Goal: Information Seeking & Learning: Learn about a topic

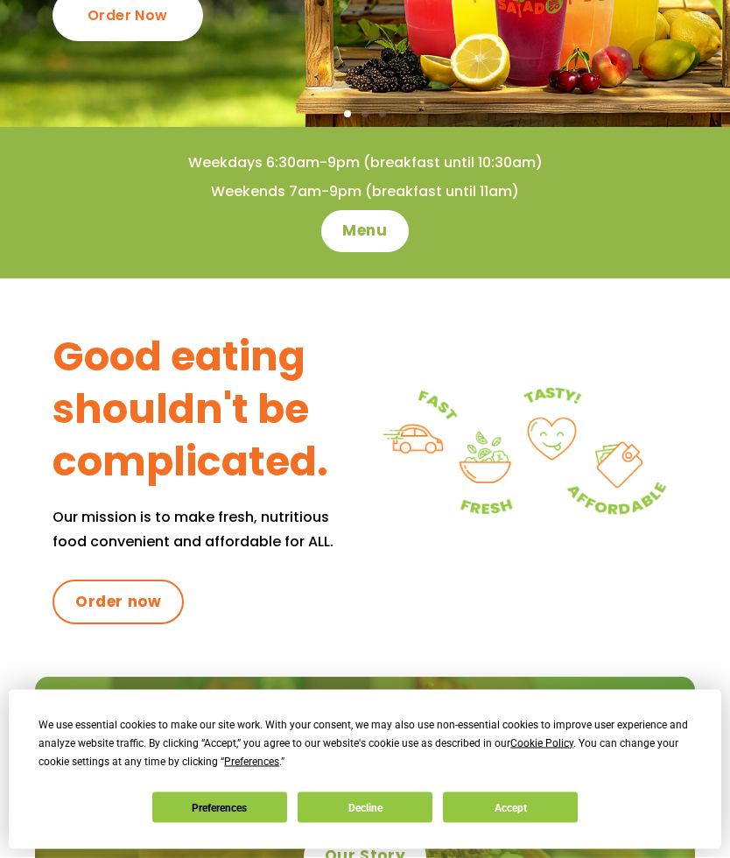
scroll to position [323, 0]
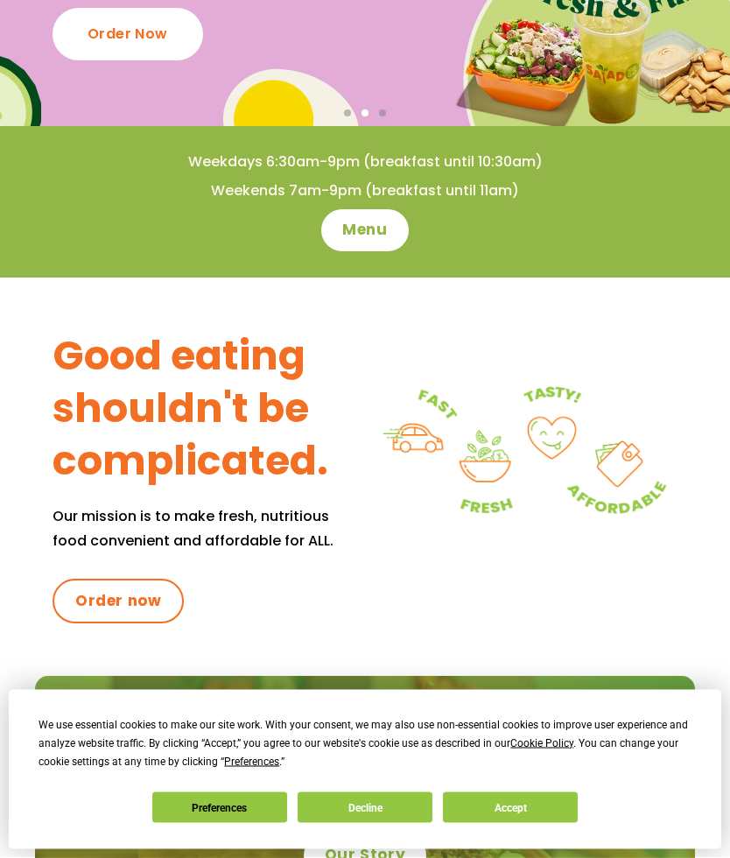
click at [243, 823] on button "Preferences" at bounding box center [219, 807] width 135 height 31
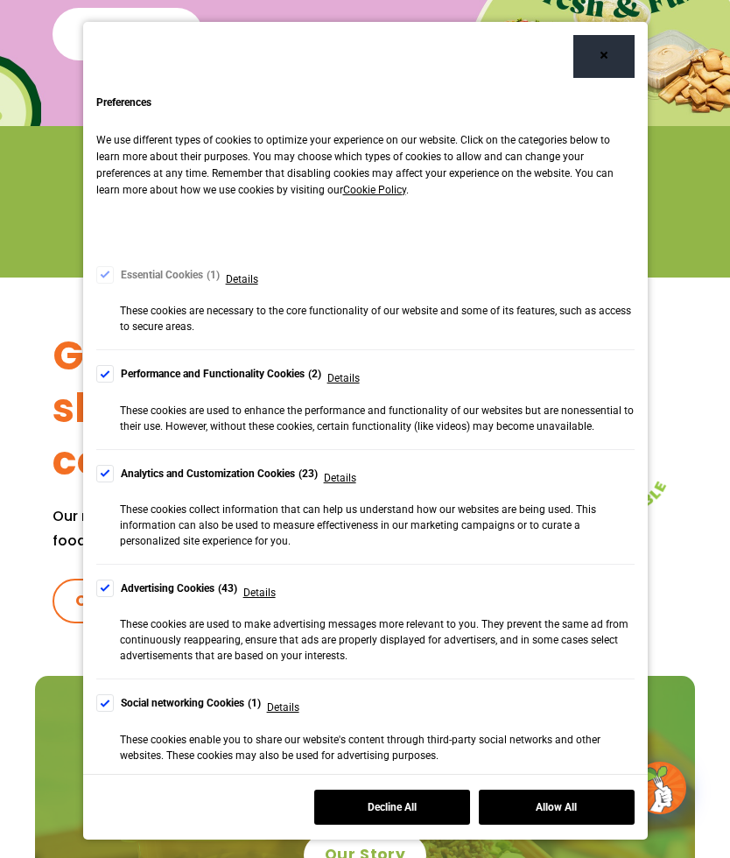
click at [111, 477] on div "Cookie Consent Preferences" at bounding box center [105, 474] width 18 height 18
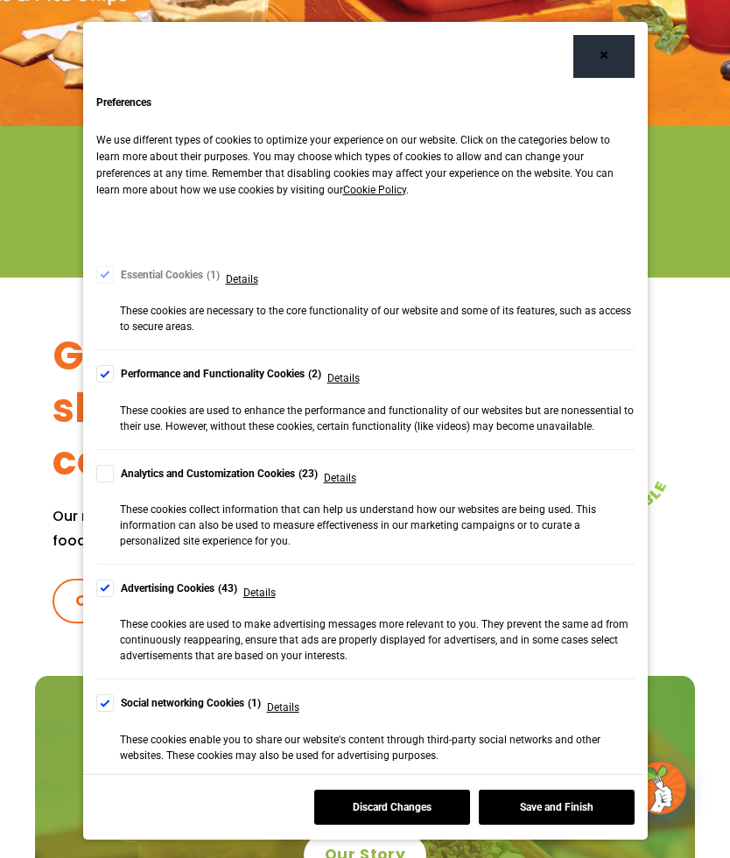
click at [89, 598] on div "Preferences We use different types of cookies to optimize your experience on ou…" at bounding box center [365, 484] width 565 height 786
click at [103, 583] on div "Cookie Consent Preferences" at bounding box center [105, 588] width 18 height 18
click at [102, 710] on div "Cookie Consent Preferences" at bounding box center [105, 703] width 18 height 18
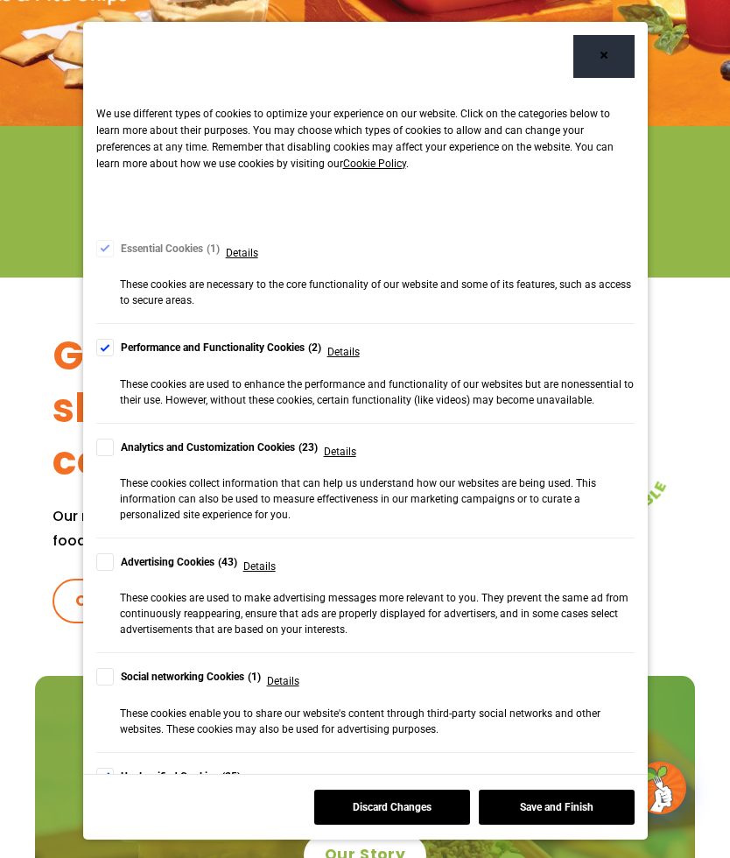
scroll to position [25, 0]
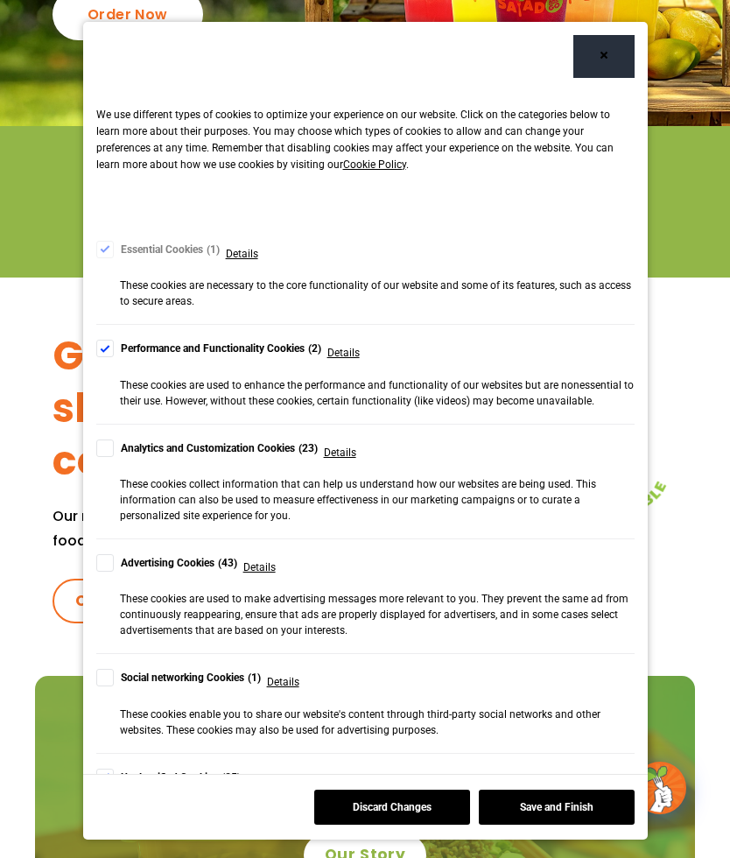
click at [115, 770] on label "Unclassified Cookies 25" at bounding box center [168, 777] width 145 height 18
click at [572, 824] on button "Save and Finish" at bounding box center [557, 806] width 156 height 35
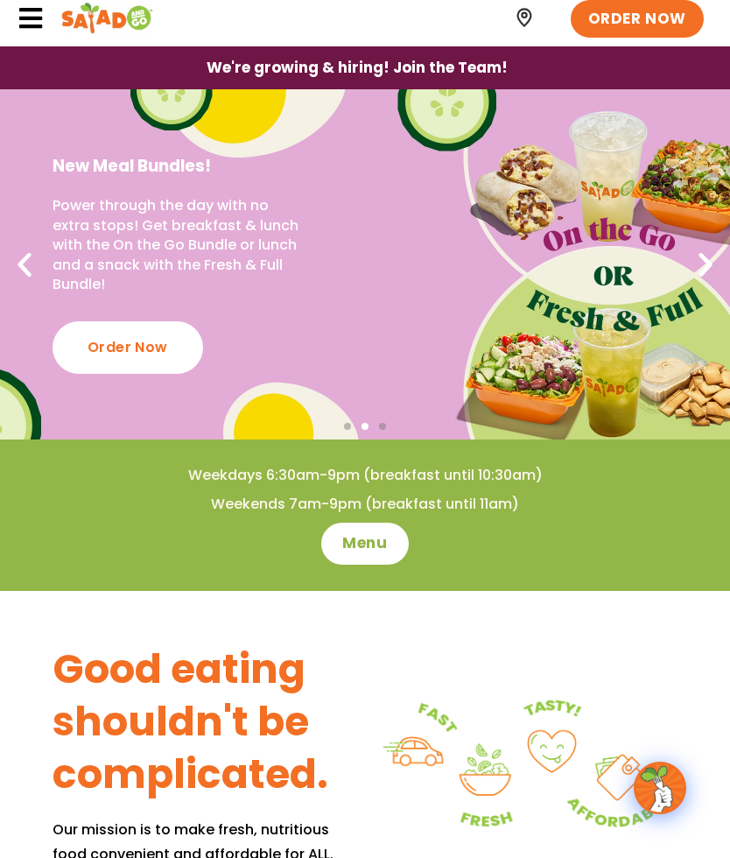
scroll to position [0, 0]
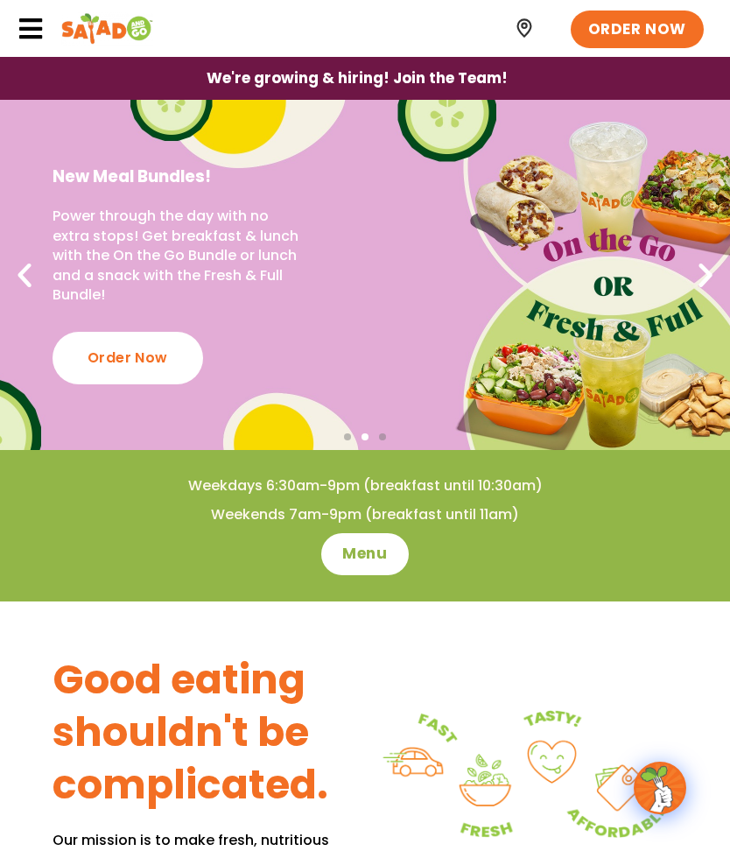
click at [367, 550] on span "Menu" at bounding box center [364, 554] width 45 height 21
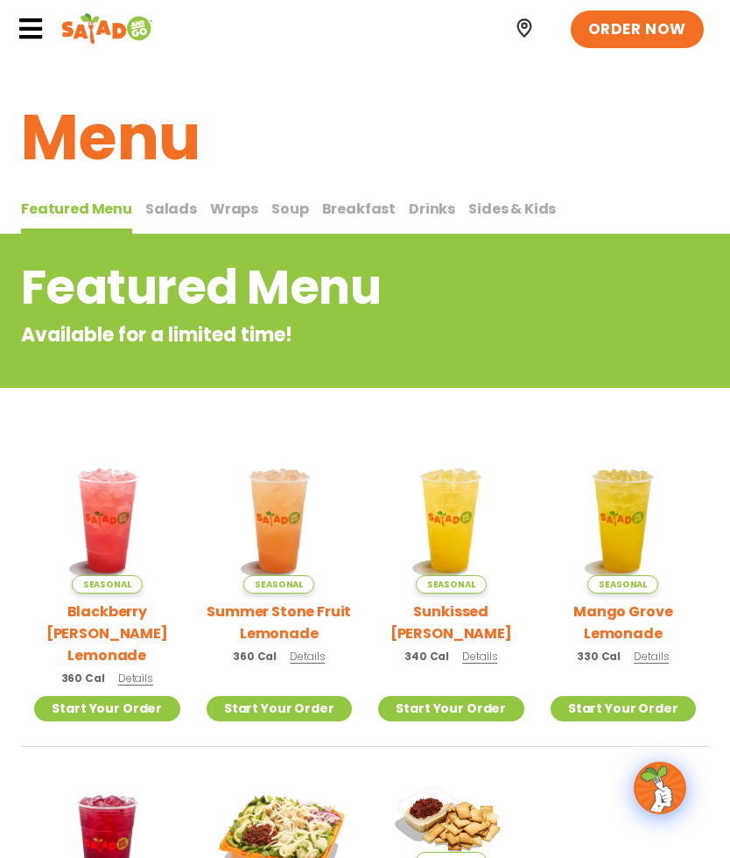
click at [166, 216] on span "Salads" at bounding box center [171, 209] width 52 height 20
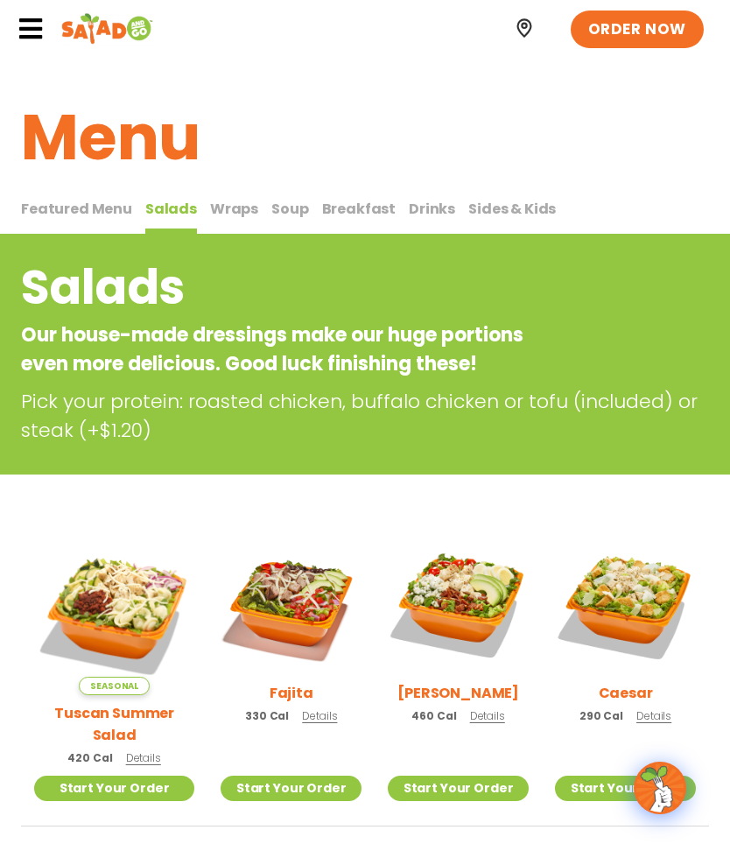
click at [461, 593] on img at bounding box center [458, 604] width 141 height 141
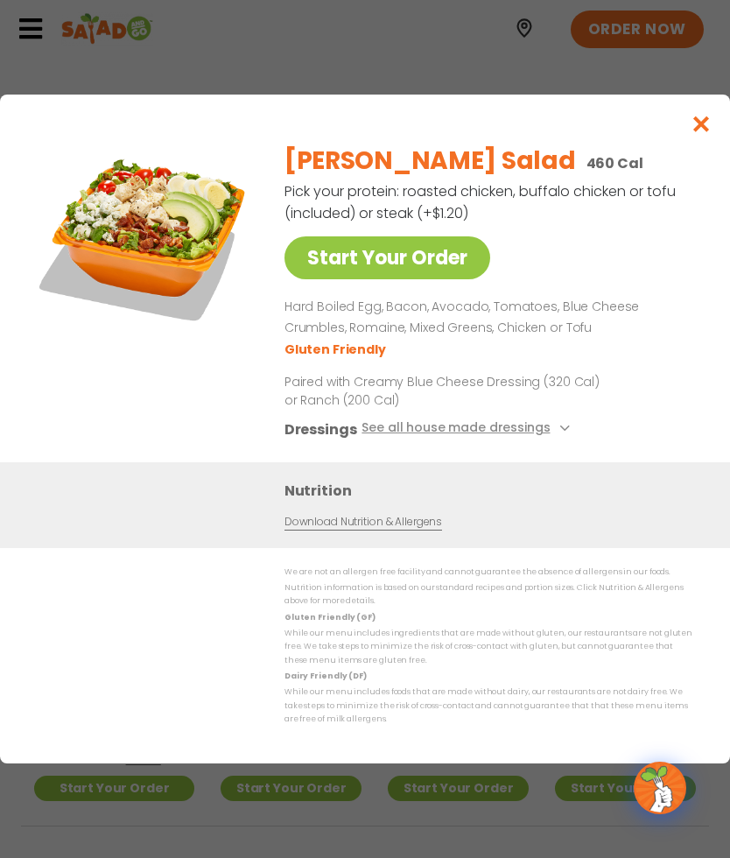
click at [507, 438] on button "See all house made dressings" at bounding box center [467, 429] width 213 height 22
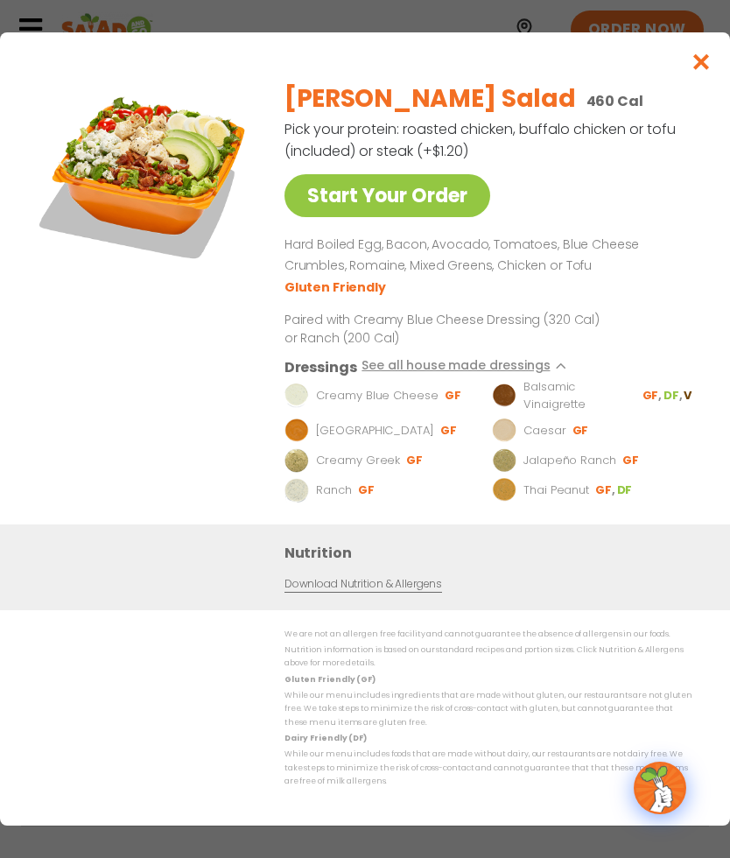
click at [378, 581] on link "Download Nutrition & Allergens" at bounding box center [363, 584] width 158 height 17
click at [375, 579] on link "Download Nutrition & Allergens" at bounding box center [363, 584] width 158 height 17
